Goal: Transaction & Acquisition: Subscribe to service/newsletter

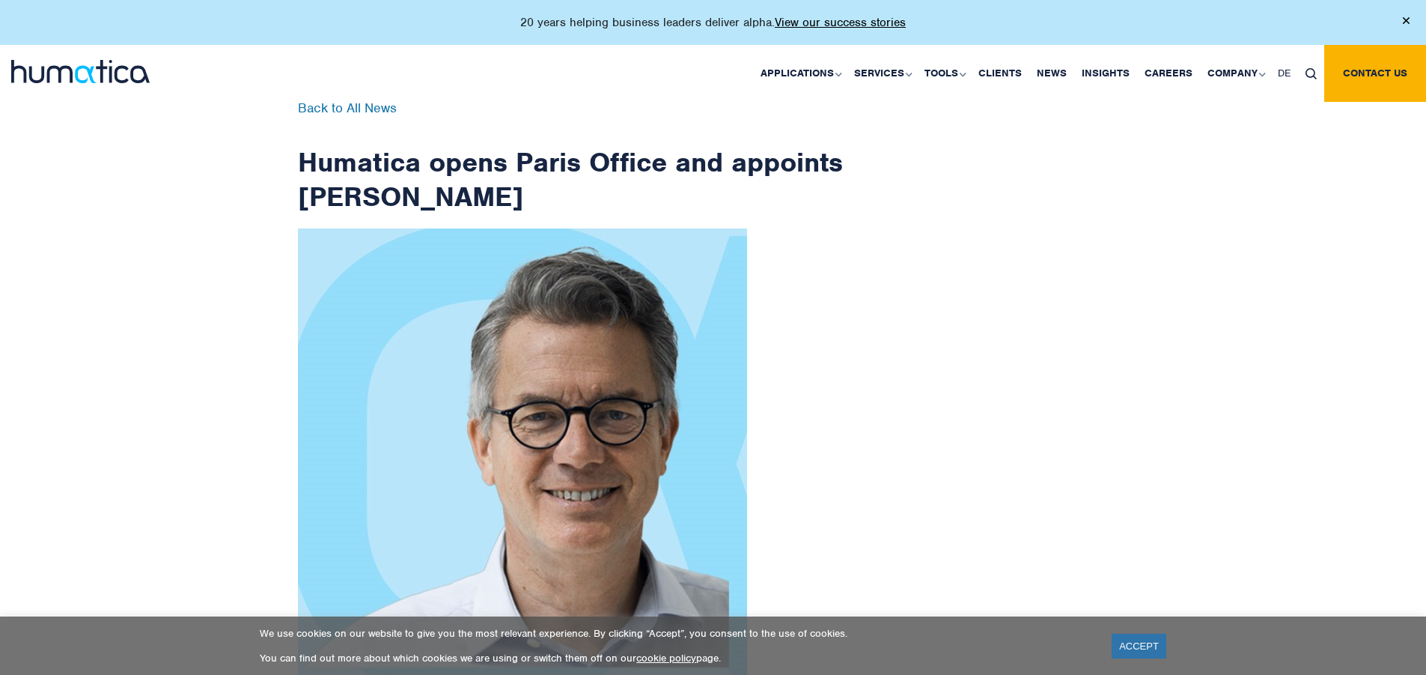
scroll to position [2388, 0]
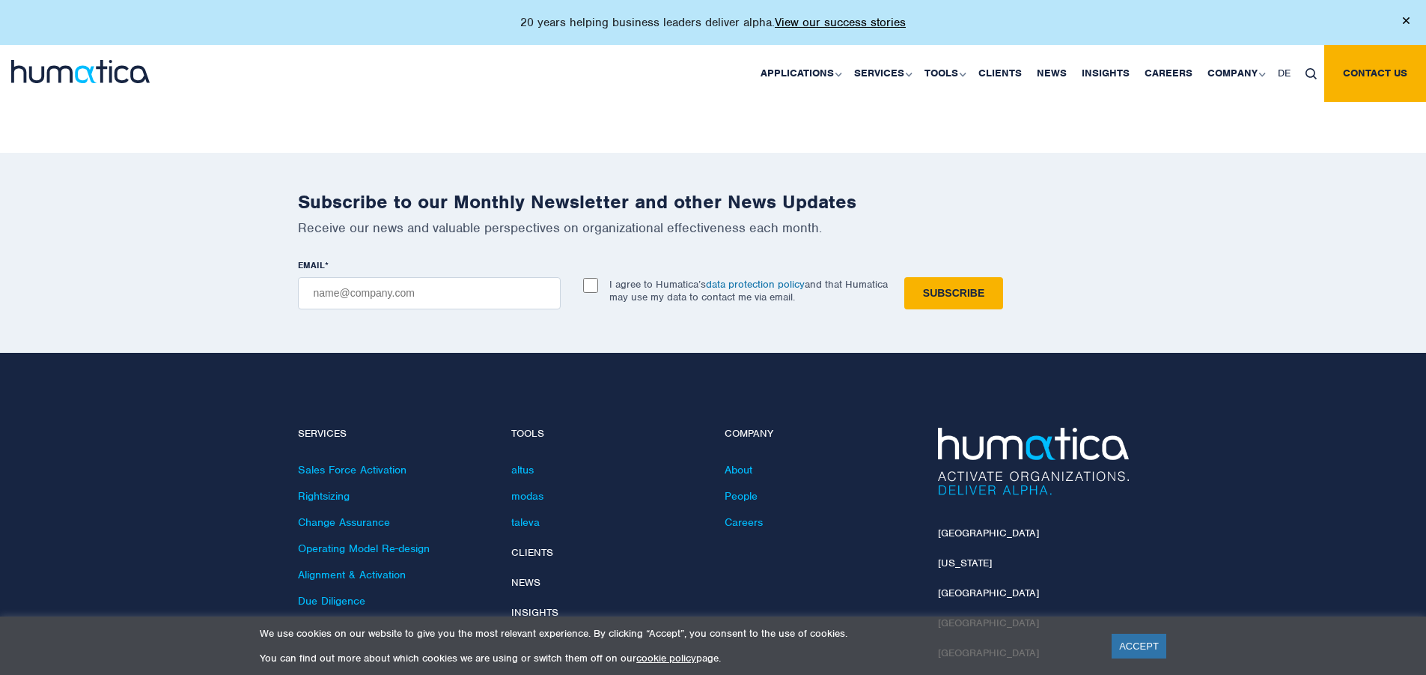
checkbox input "true"
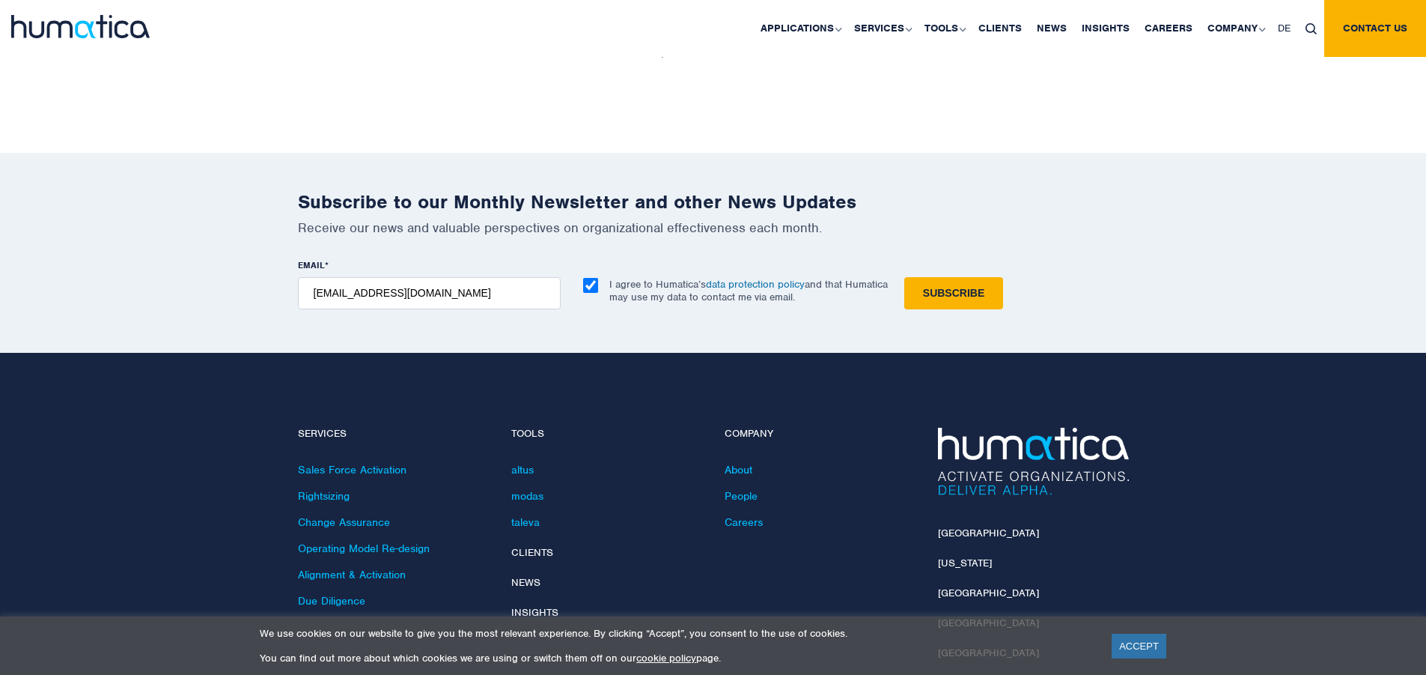
type input "[EMAIL_ADDRESS][DOMAIN_NAME]"
click at [904, 277] on input "Subscribe" at bounding box center [953, 293] width 99 height 32
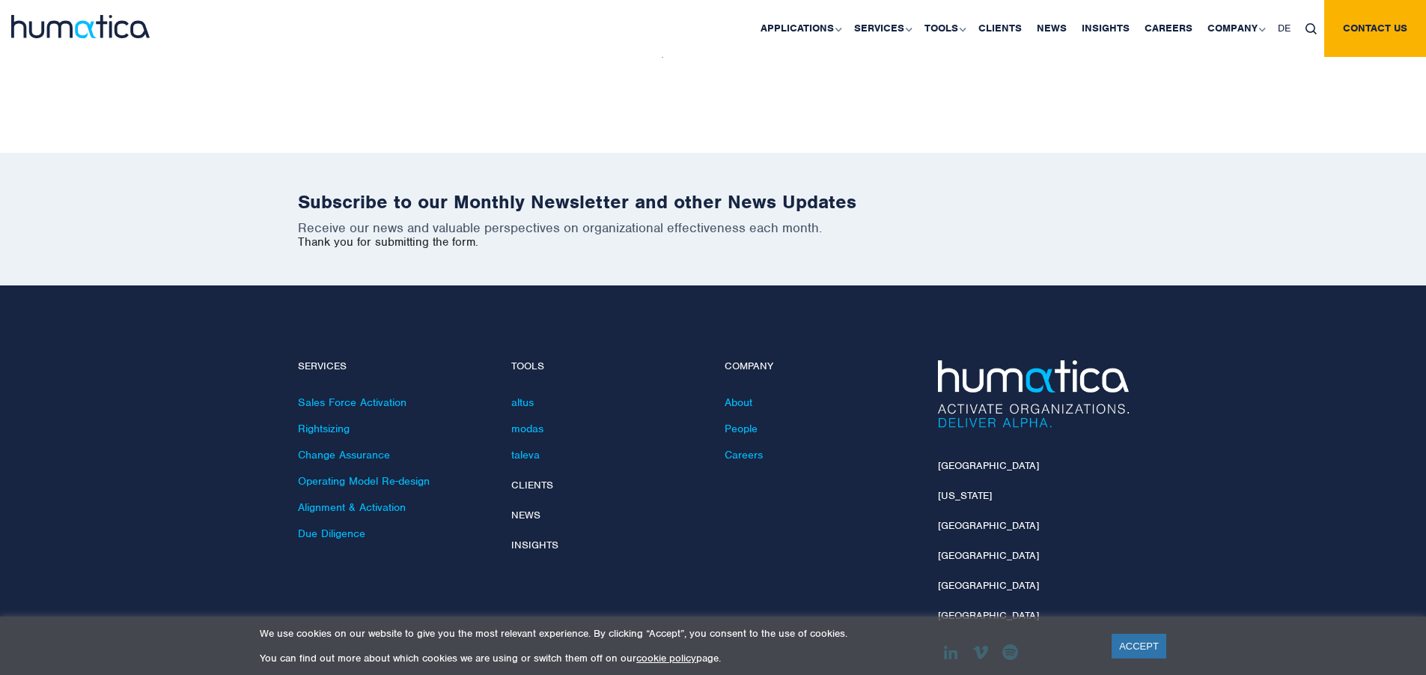
scroll to position [2321, 0]
